Goal: Information Seeking & Learning: Find specific fact

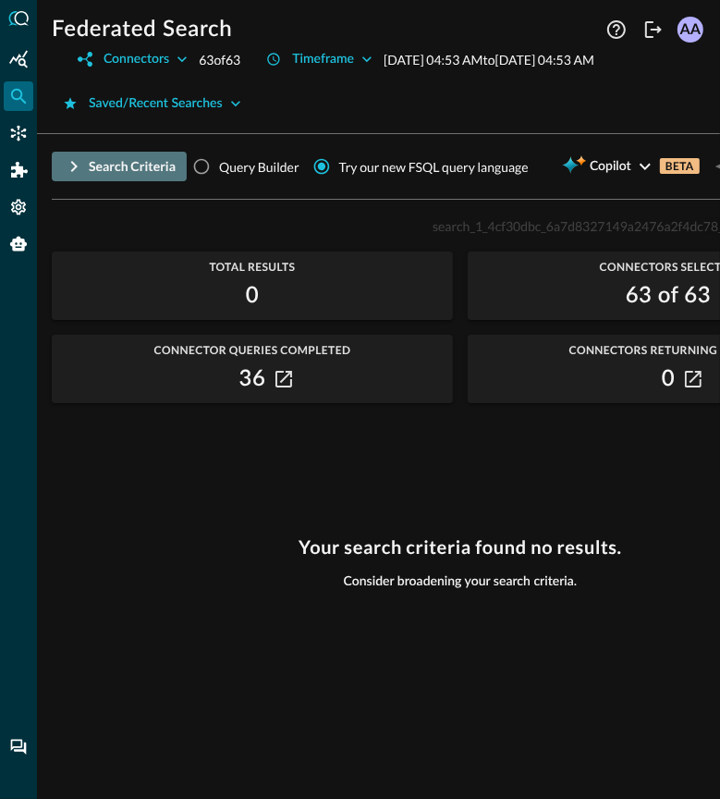
click at [68, 178] on icon "button" at bounding box center [74, 166] width 22 height 22
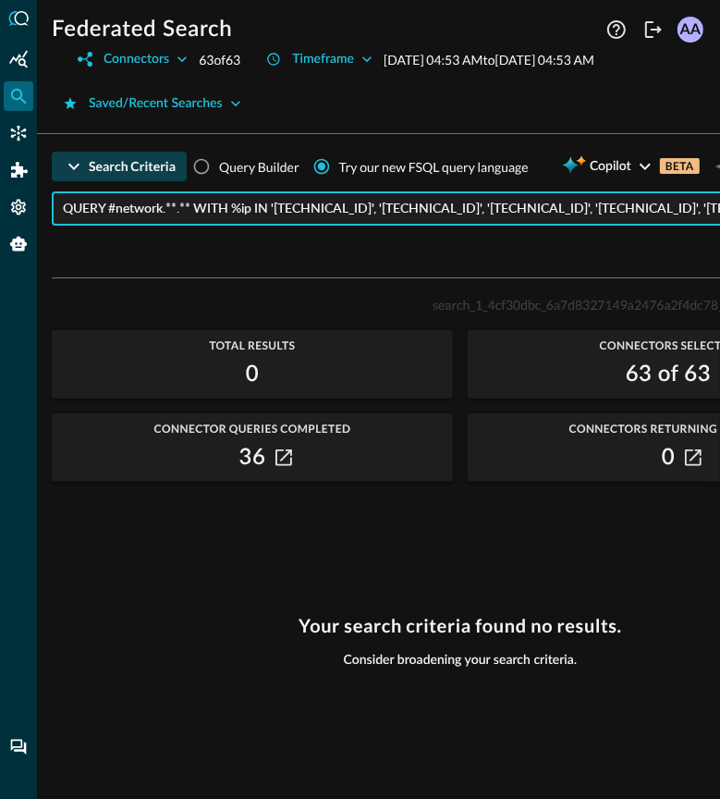
click at [202, 226] on input "QUERY #network.**.** WITH %ip IN '[TECHNICAL_ID]', '[TECHNICAL_ID]', '[TECHNICA…" at bounding box center [466, 208] width 806 height 34
paste input "http_activity.src_endpoint.ip_intelligence.ip, http_activity.dst_endpoint.ip_in…"
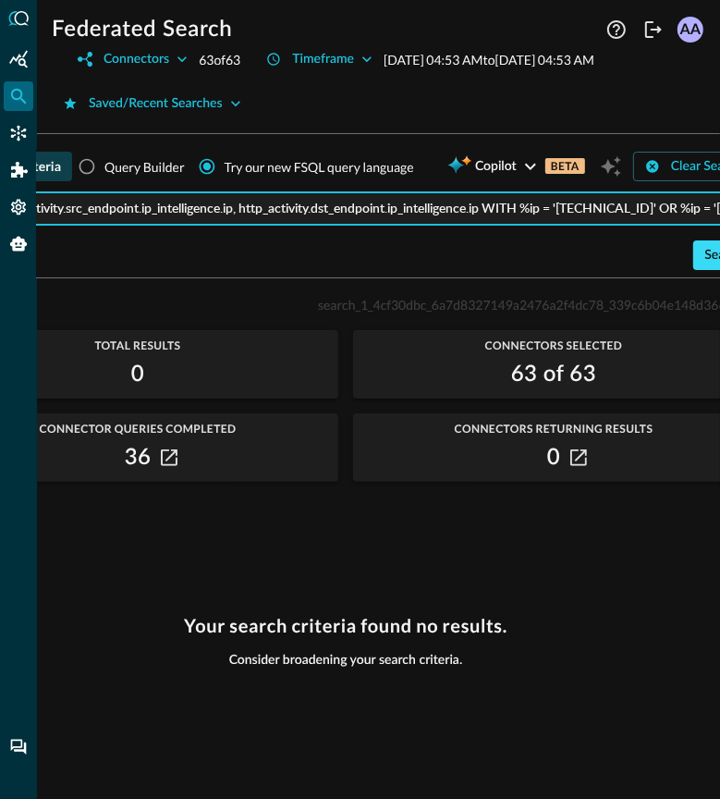
type input "QUERY http_activity.src_endpoint.ip_intelligence.ip, http_activity.dst_endpoint…"
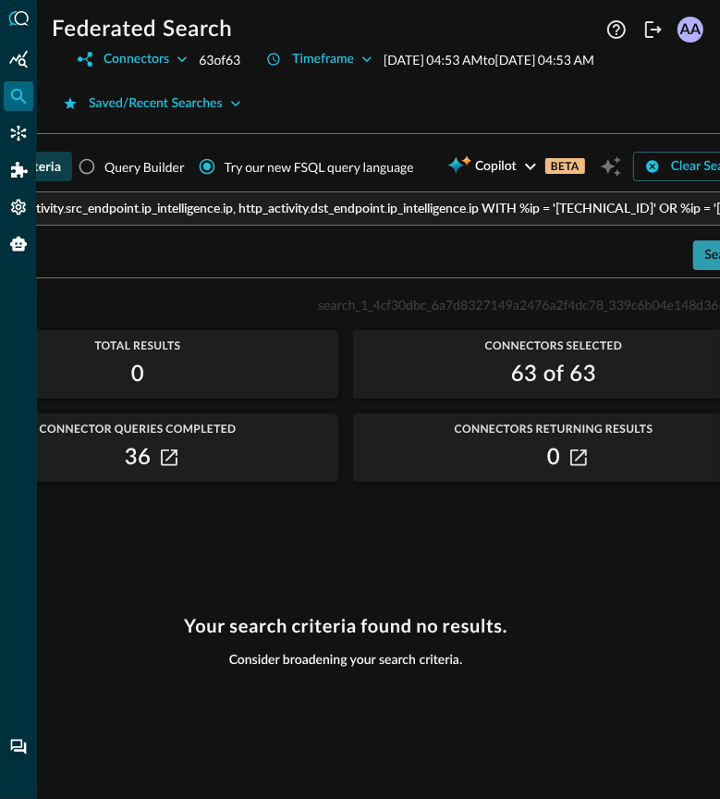
click at [712, 267] on div "Search" at bounding box center [724, 255] width 39 height 23
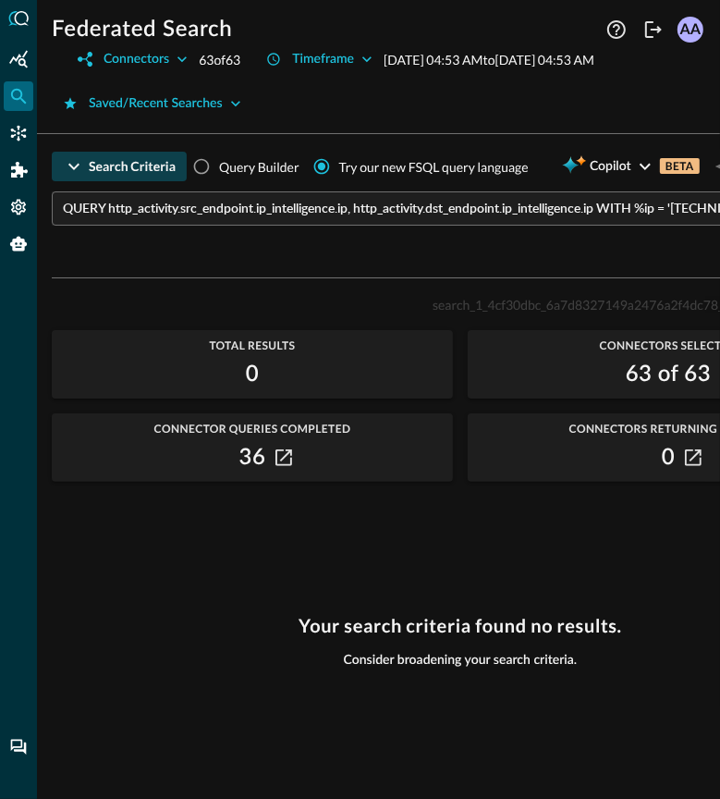
scroll to position [0, 148]
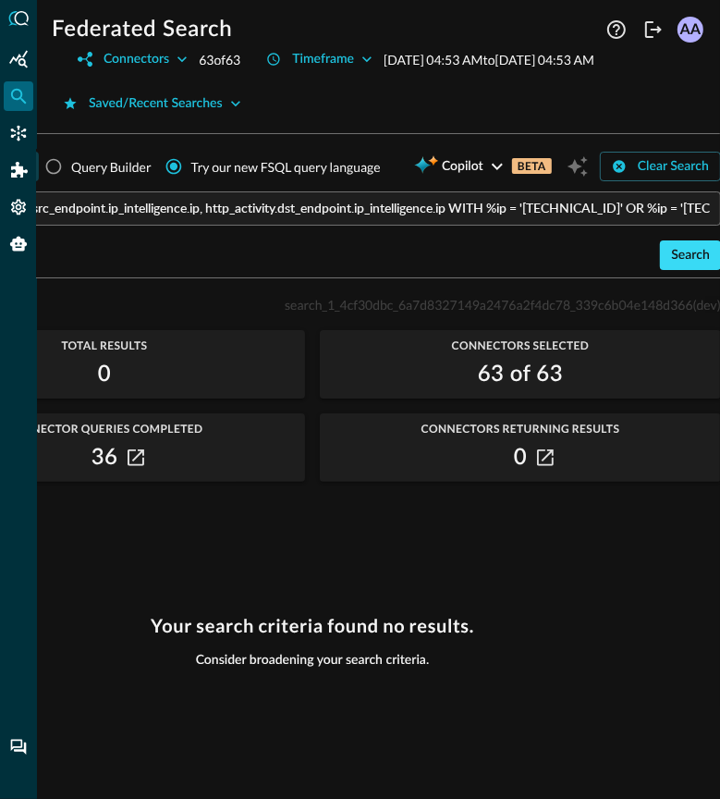
click at [680, 267] on div "Search" at bounding box center [690, 255] width 39 height 23
click at [683, 267] on div "Search" at bounding box center [690, 255] width 39 height 23
